Goal: Transaction & Acquisition: Download file/media

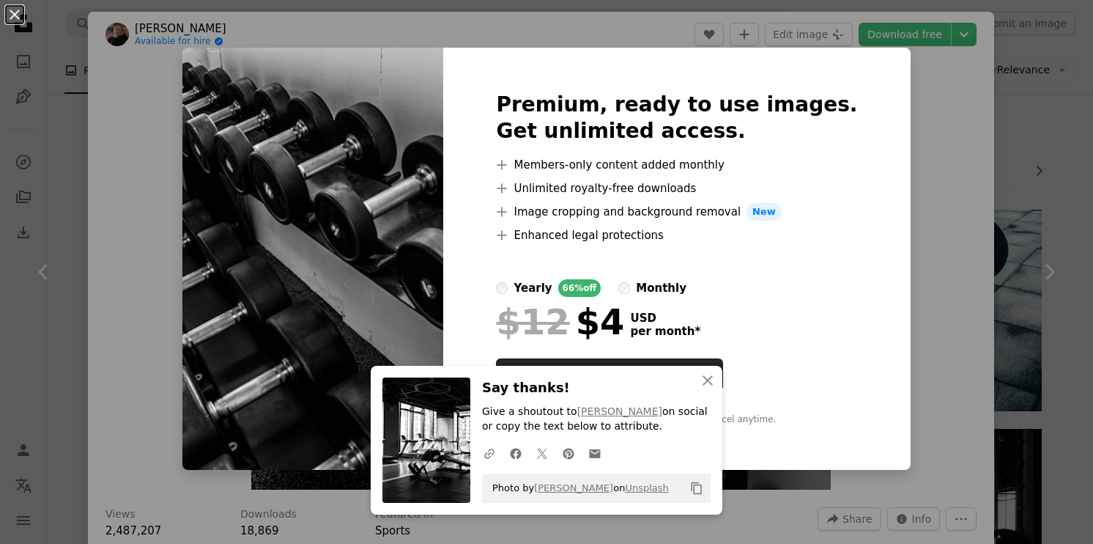
click at [879, 114] on div "An X shape An X shape Close Say thanks! Give a shoutout to Risen [PERSON_NAME] …" at bounding box center [546, 272] width 1093 height 544
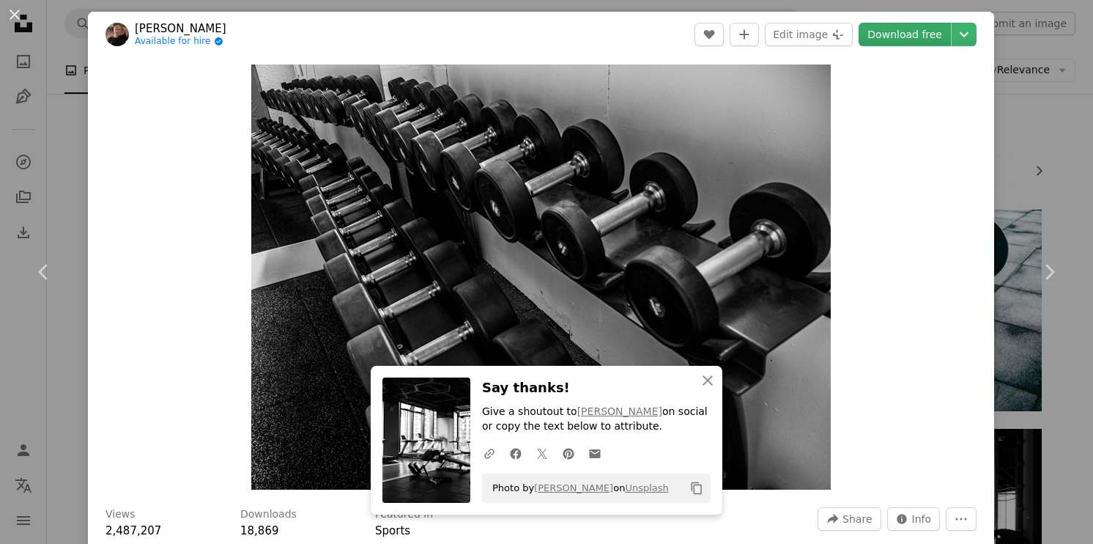
click at [912, 40] on link "Download free" at bounding box center [905, 34] width 92 height 23
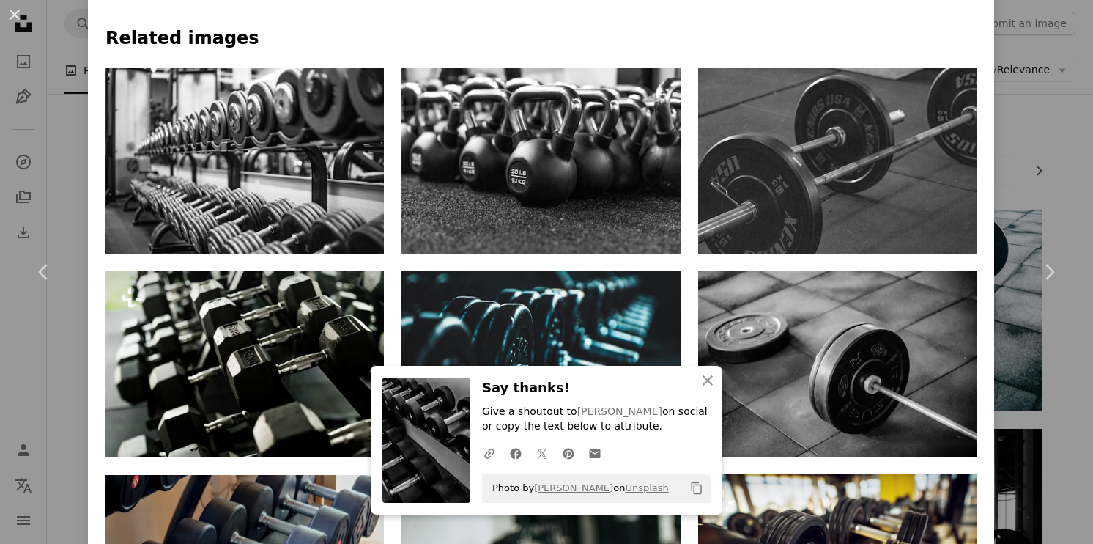
scroll to position [739, 0]
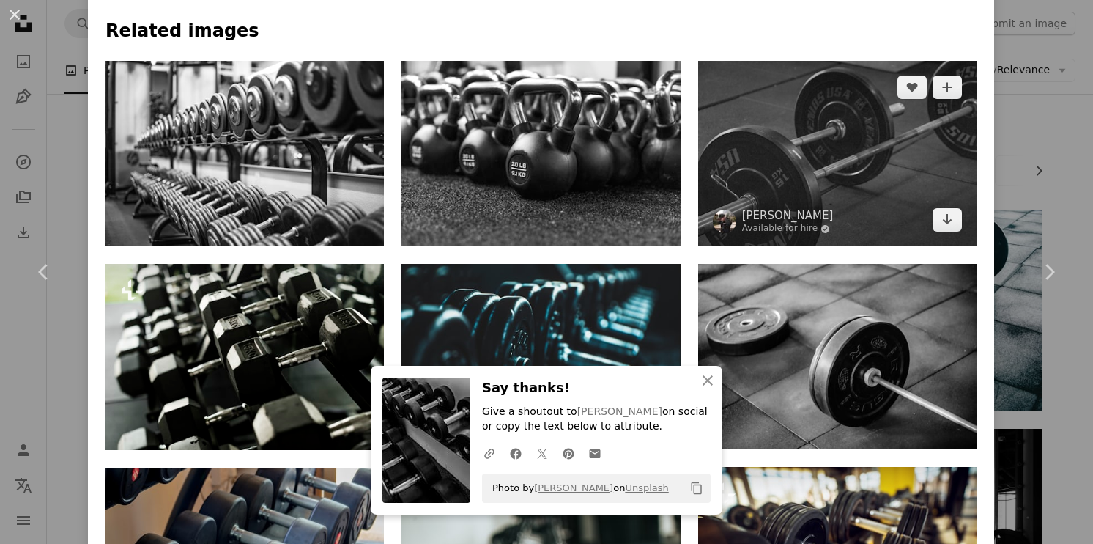
click at [891, 161] on img at bounding box center [837, 153] width 278 height 185
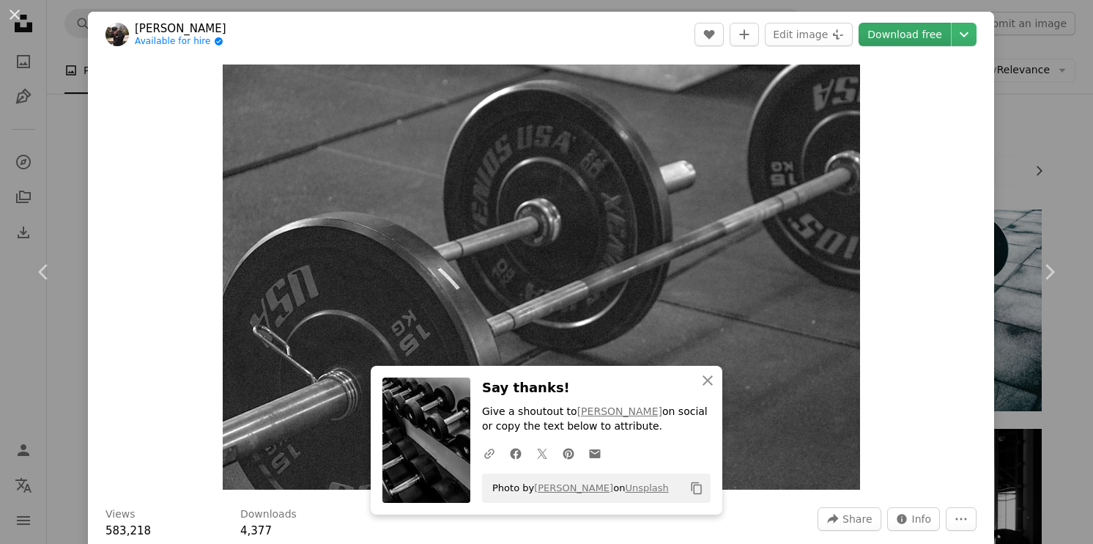
click at [903, 29] on link "Download free" at bounding box center [905, 34] width 92 height 23
